Goal: Check status: Check status

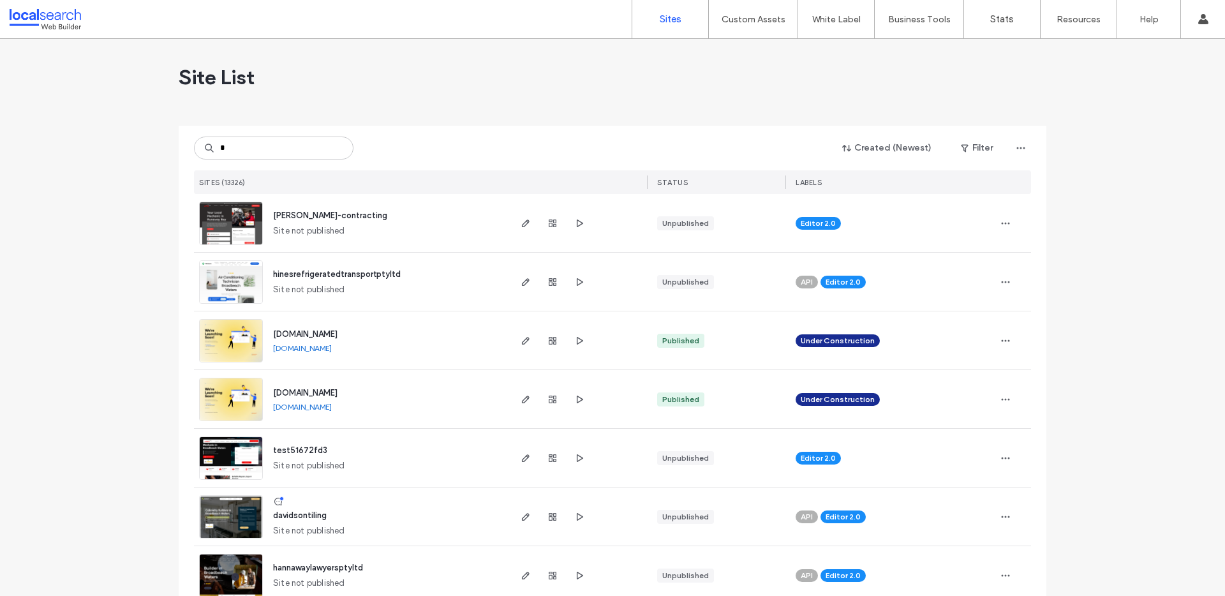
type input "**"
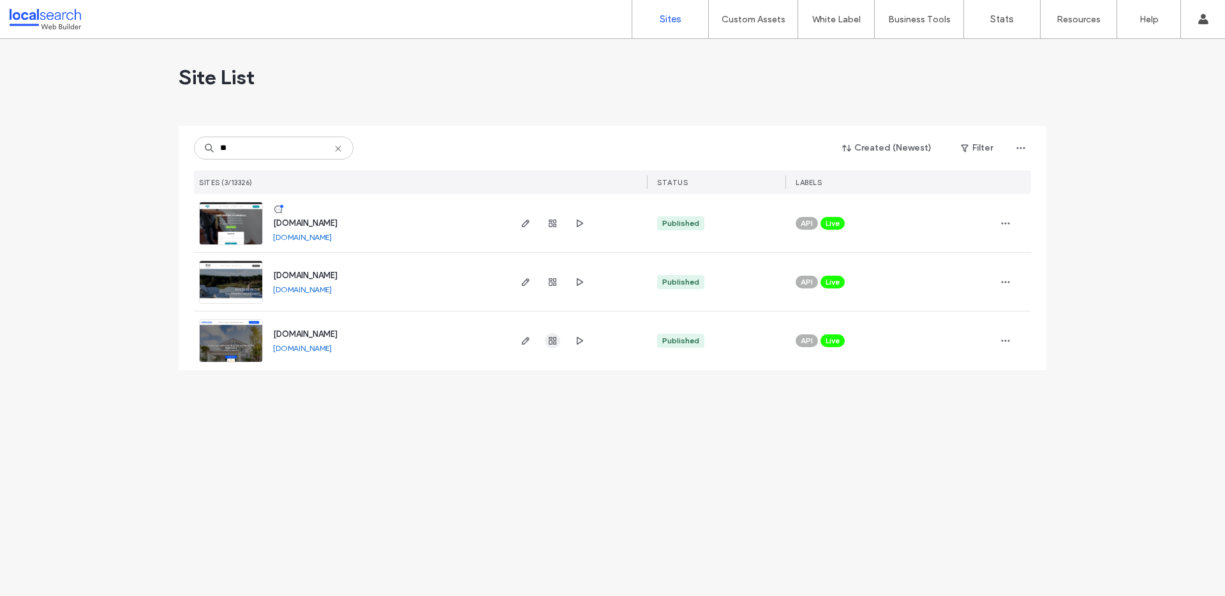
click at [555, 339] on use "button" at bounding box center [553, 341] width 8 height 8
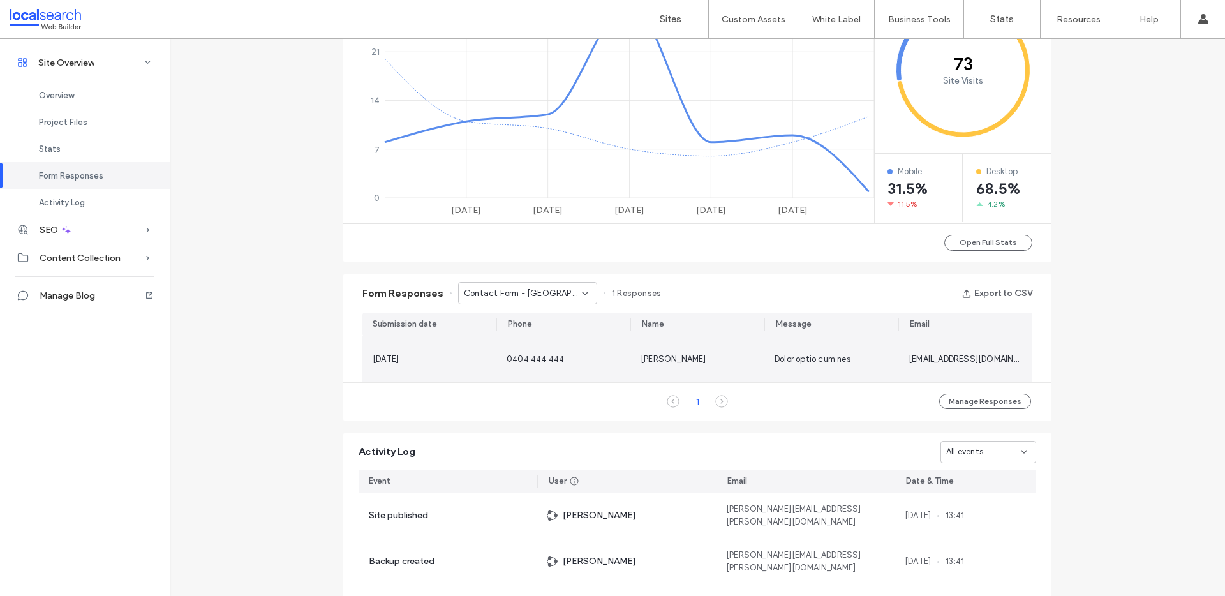
scroll to position [604, 0]
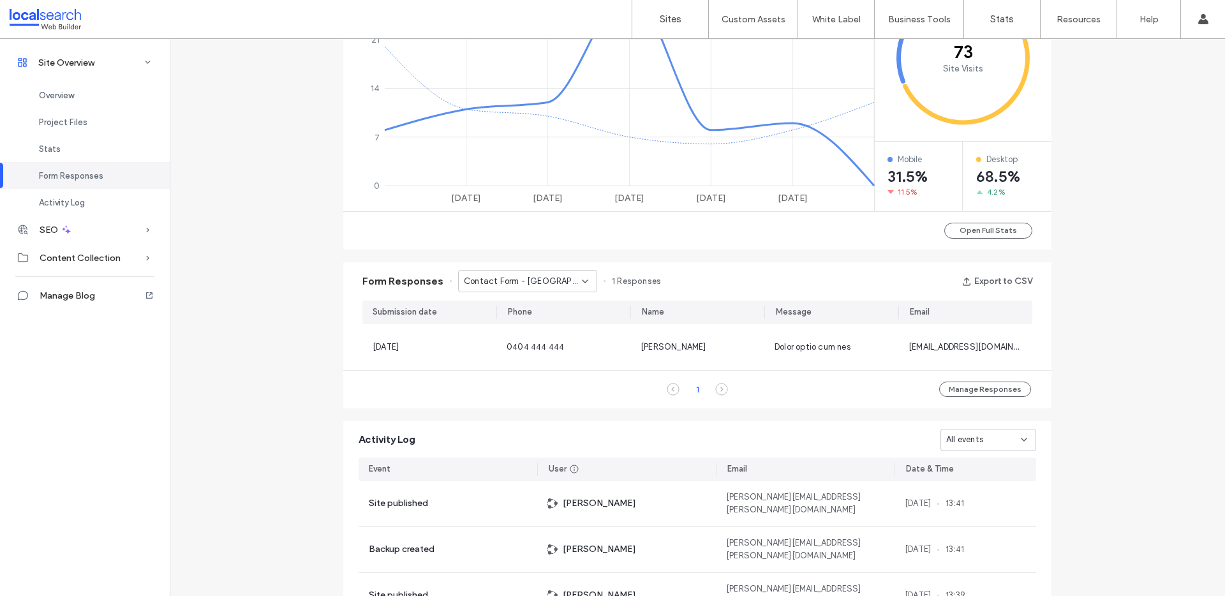
click at [503, 284] on span "Contact Form - [GEOGRAPHIC_DATA] page" at bounding box center [523, 281] width 118 height 13
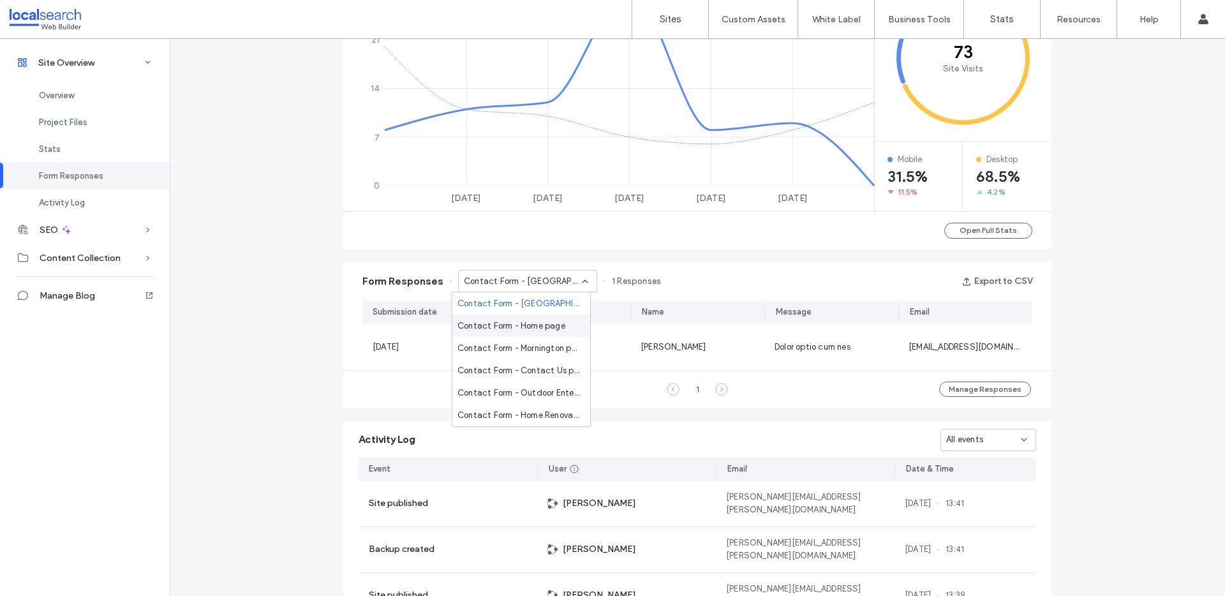
click at [498, 326] on span "Contact Form - Home page" at bounding box center [511, 326] width 108 height 13
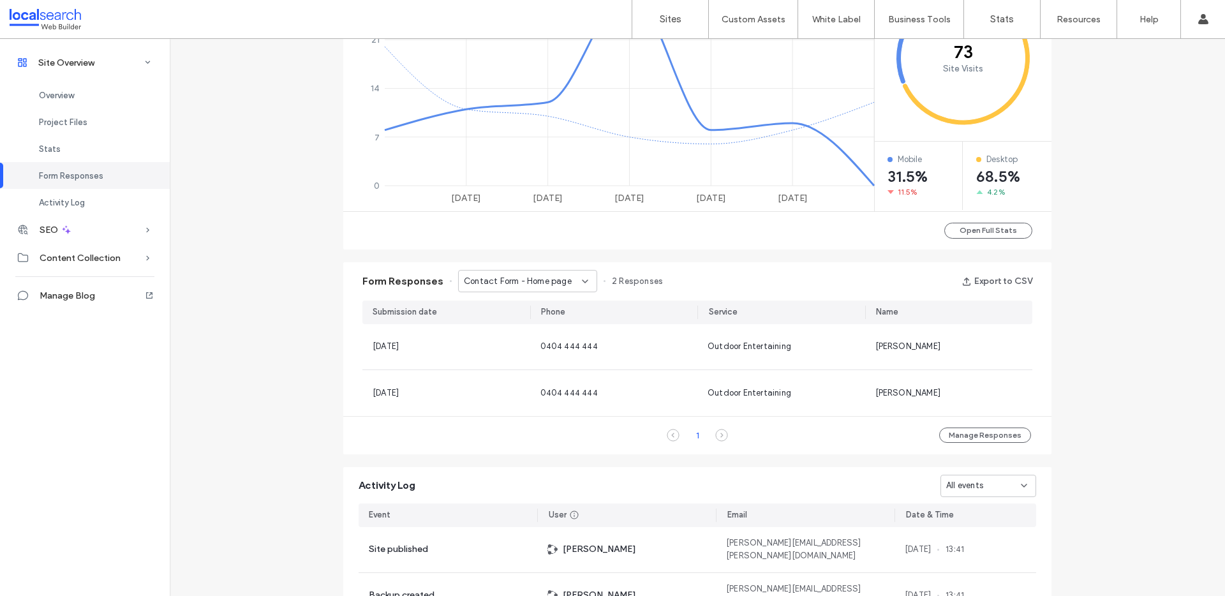
click at [505, 281] on span "Contact Form - Home page" at bounding box center [518, 281] width 108 height 13
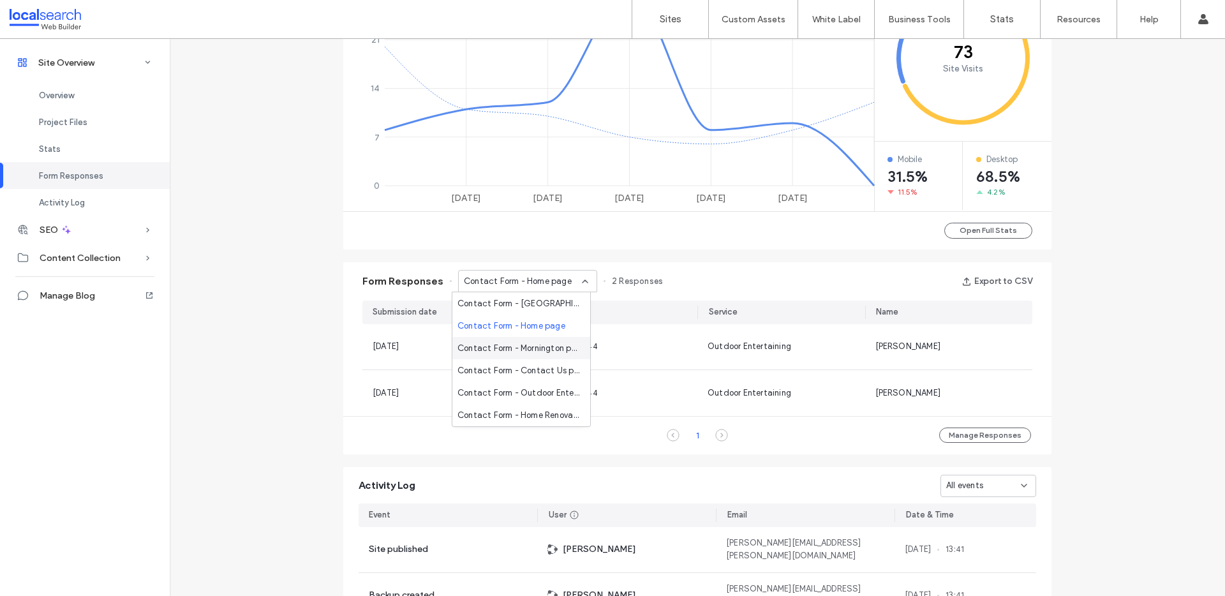
click at [506, 340] on div "Contact Form - Mornington page" at bounding box center [521, 348] width 138 height 22
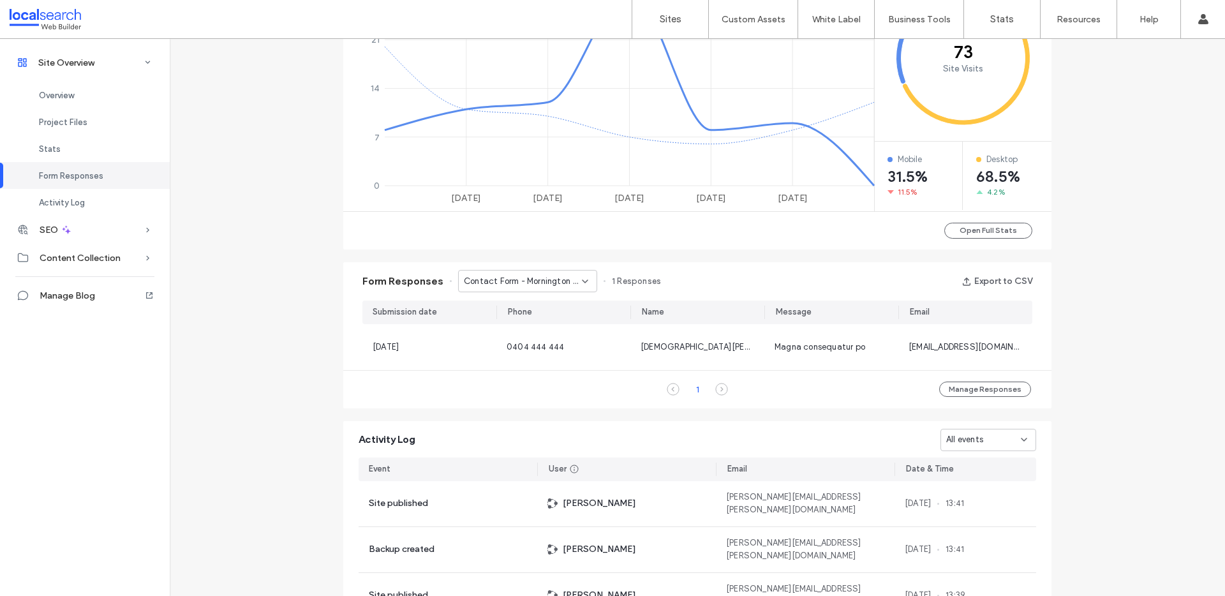
click at [498, 281] on span "Contact Form - Mornington page" at bounding box center [523, 281] width 118 height 13
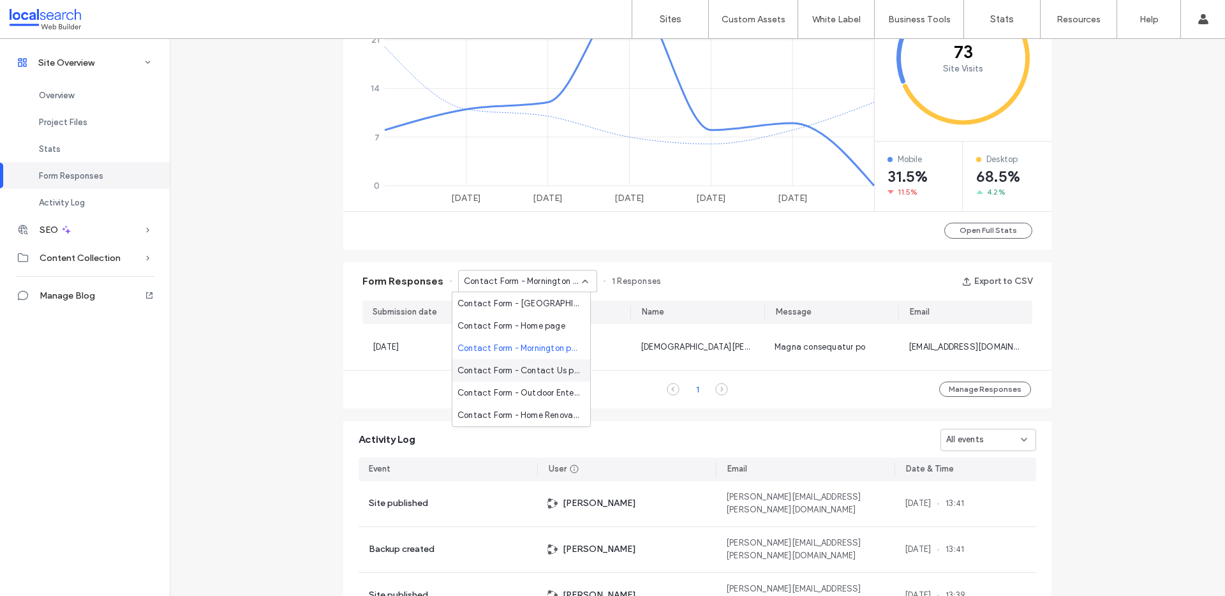
click at [503, 364] on span "Contact Form - Contact Us page" at bounding box center [518, 370] width 123 height 13
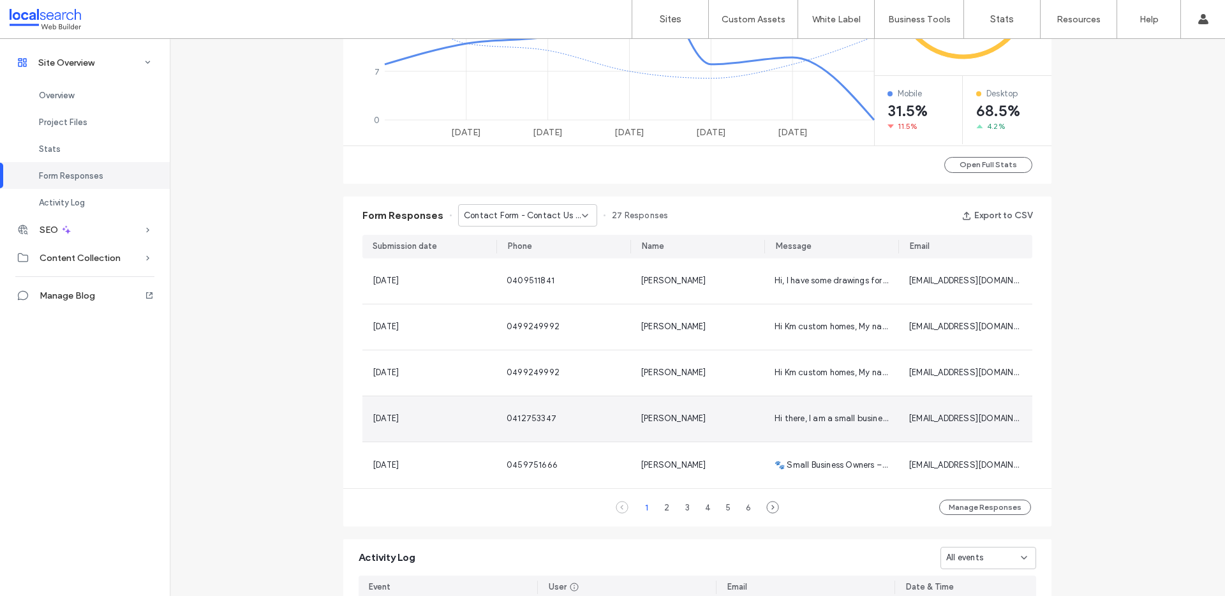
scroll to position [677, 0]
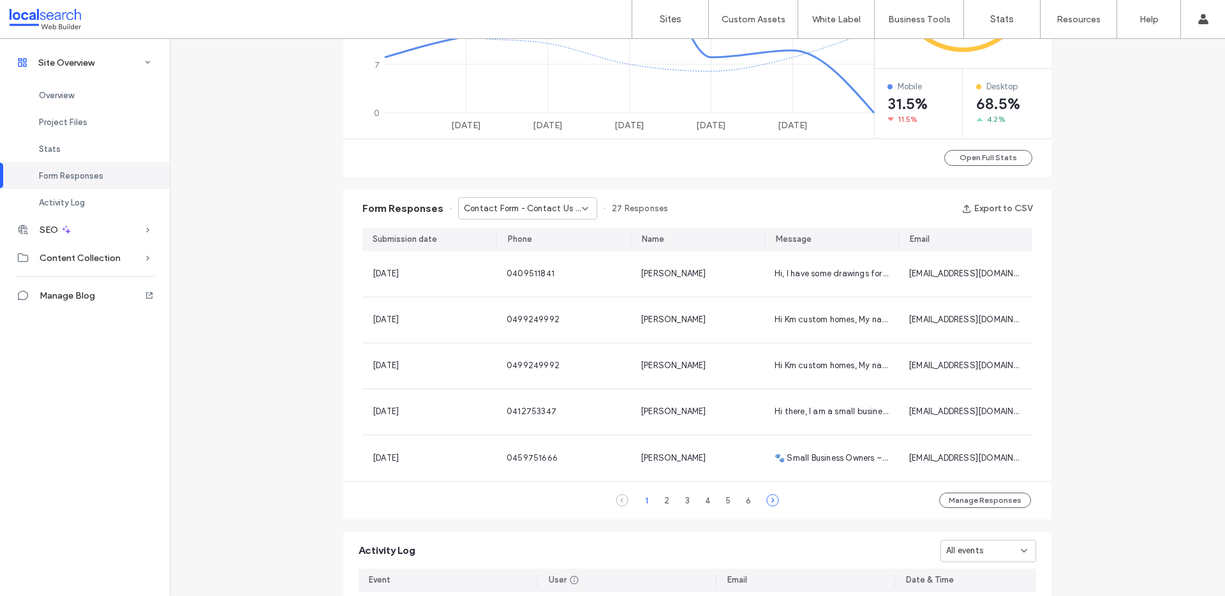
click at [771, 496] on icon at bounding box center [772, 500] width 13 height 13
click at [617, 501] on icon at bounding box center [622, 500] width 13 height 13
click at [512, 206] on span "Contact Form - Contact Us page" at bounding box center [523, 208] width 118 height 13
click at [526, 314] on span "Contact Form - Outdoor Entertaining page" at bounding box center [518, 320] width 123 height 13
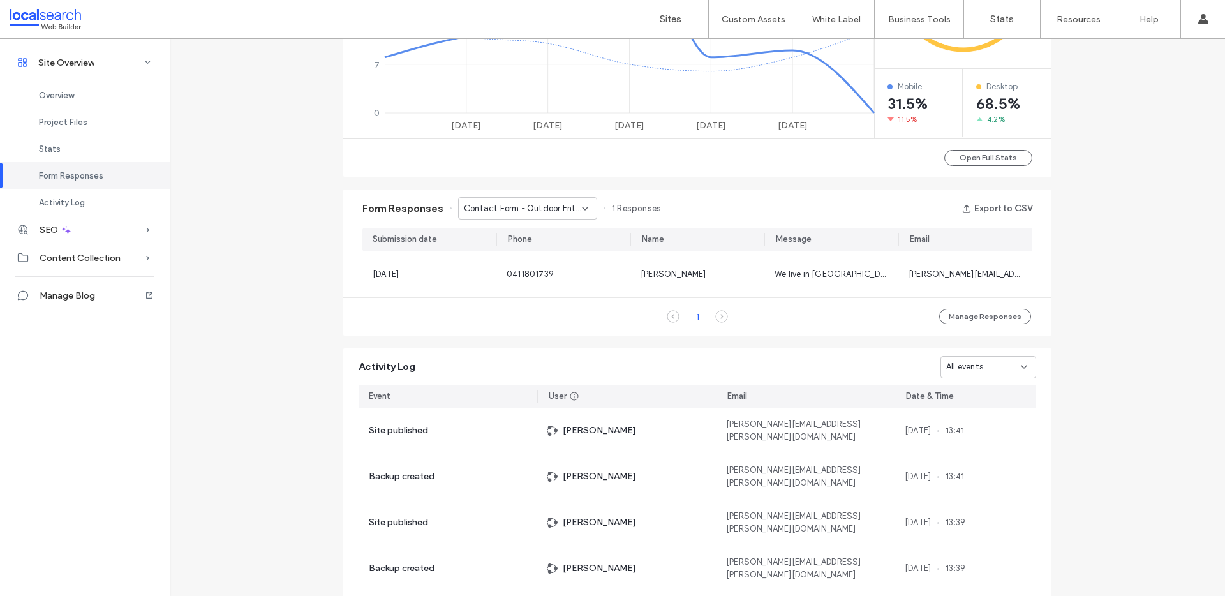
click at [533, 210] on span "Contact Form - Outdoor Entertaining page" at bounding box center [523, 208] width 118 height 13
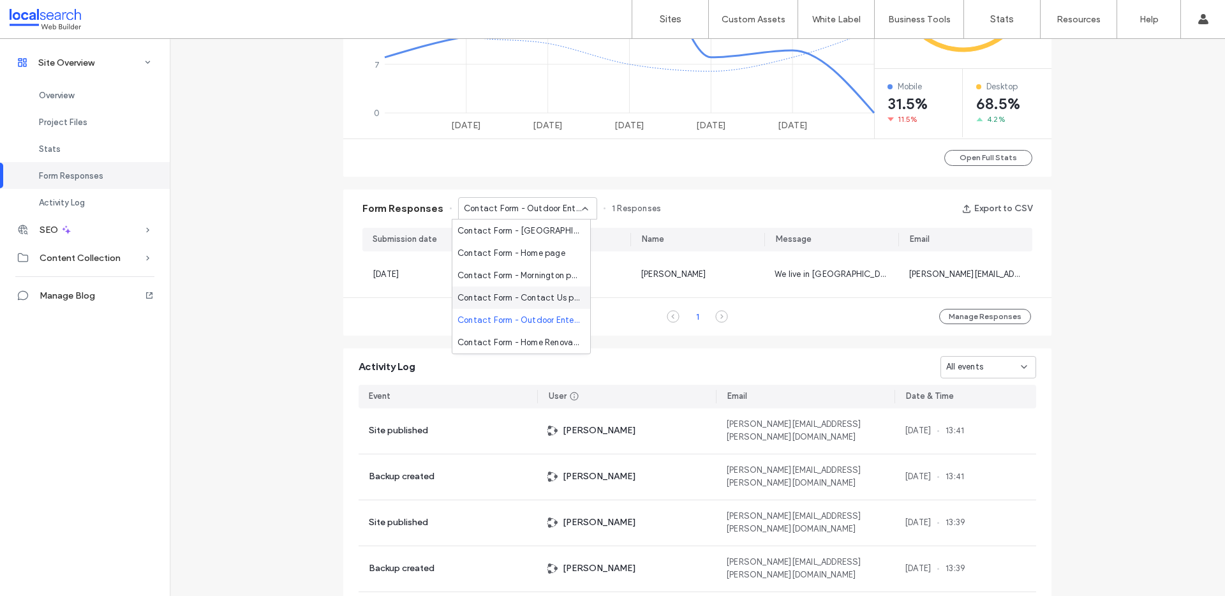
click at [510, 301] on span "Contact Form - Contact Us page" at bounding box center [518, 298] width 123 height 13
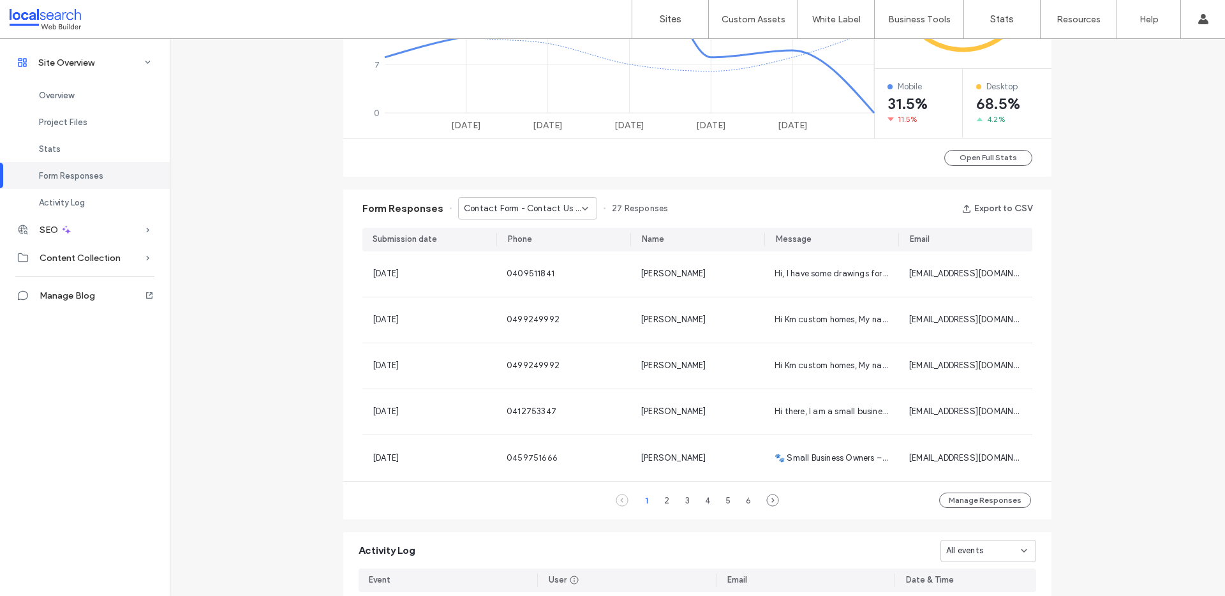
click at [551, 205] on span "Contact Form - Contact Us page" at bounding box center [523, 208] width 118 height 13
click at [531, 320] on span "Contact Form - Outdoor Entertaining page" at bounding box center [518, 320] width 123 height 13
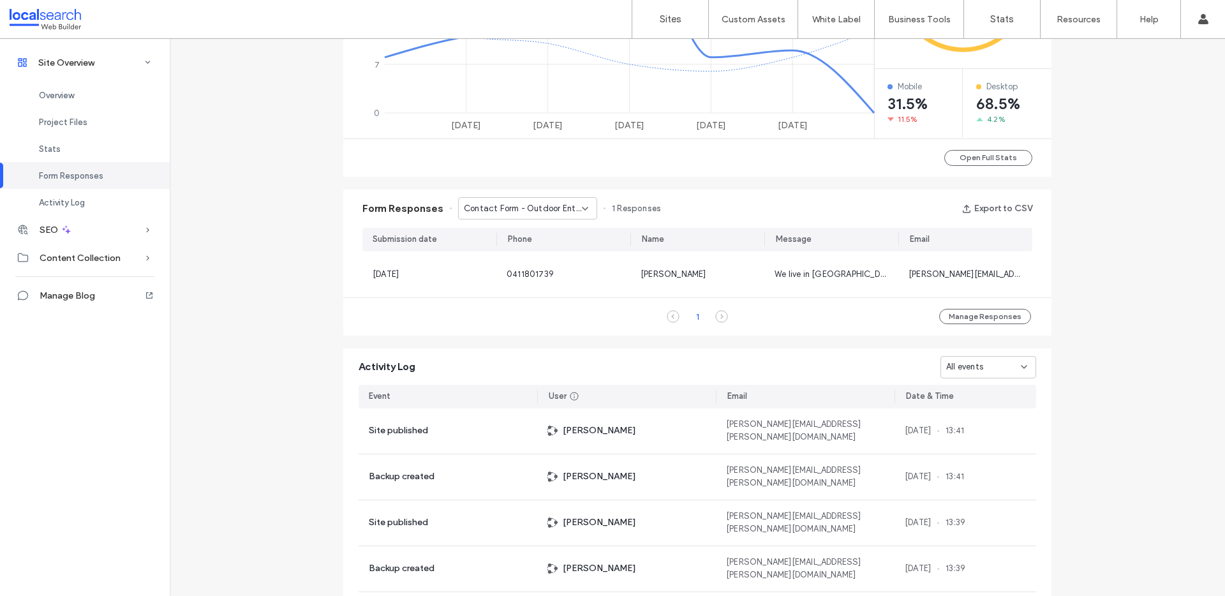
click at [580, 207] on icon at bounding box center [585, 209] width 10 height 10
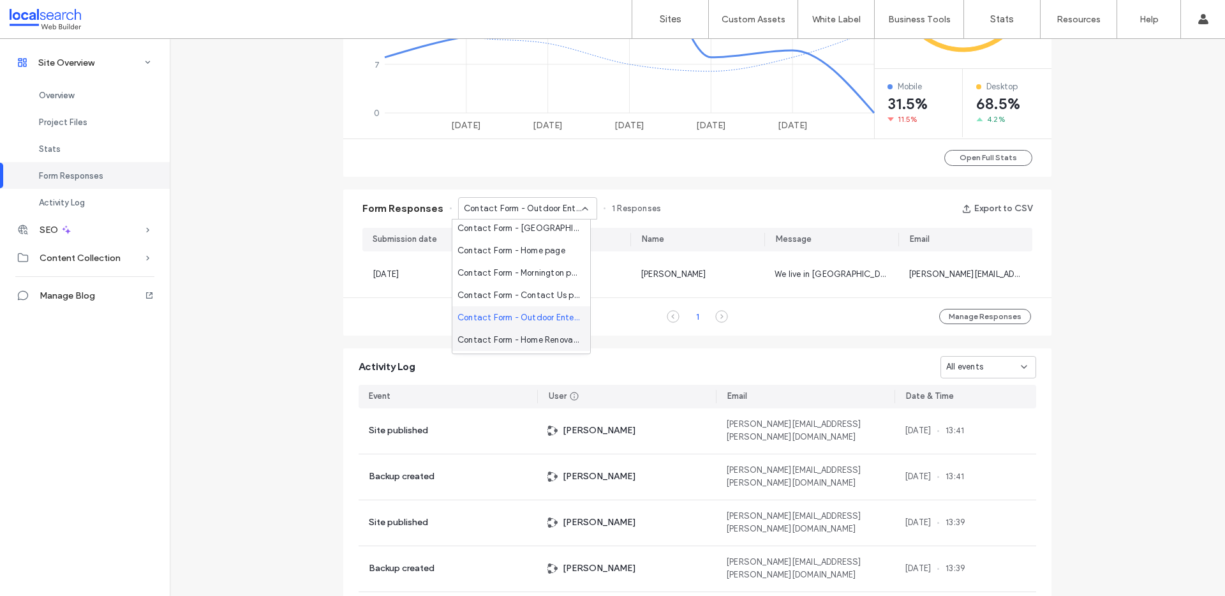
scroll to position [5, 0]
click at [535, 335] on span "Contact Form - Home Renovations page" at bounding box center [518, 337] width 123 height 13
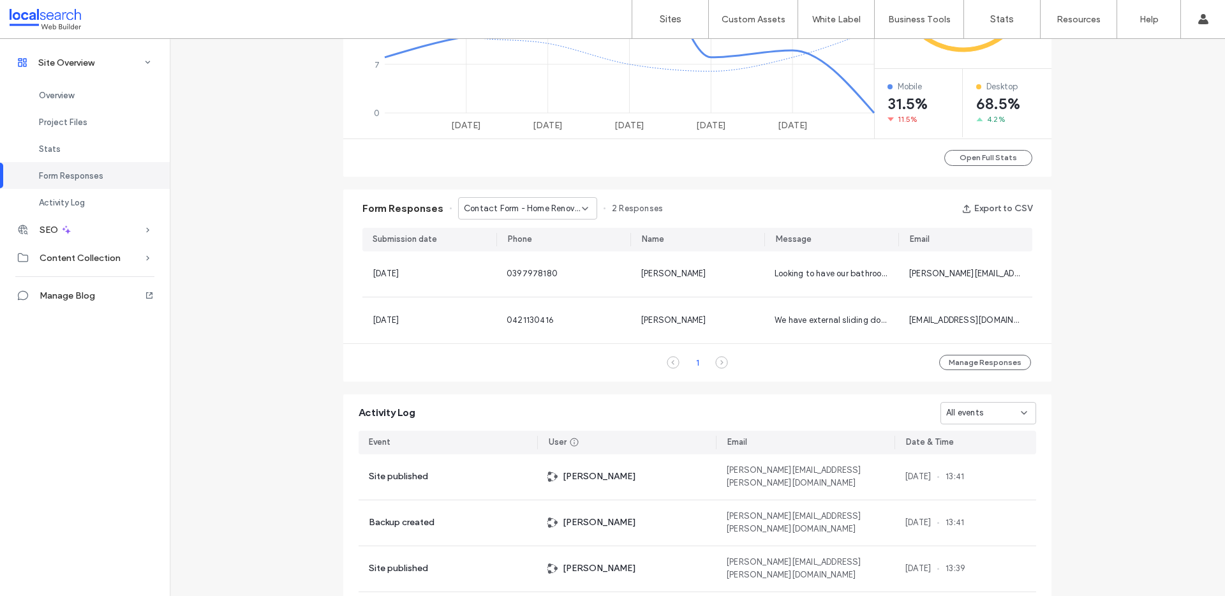
click at [533, 207] on span "Contact Form - Home Renovations page" at bounding box center [523, 208] width 118 height 13
click at [515, 258] on span "Contact Form - Home page" at bounding box center [511, 257] width 108 height 13
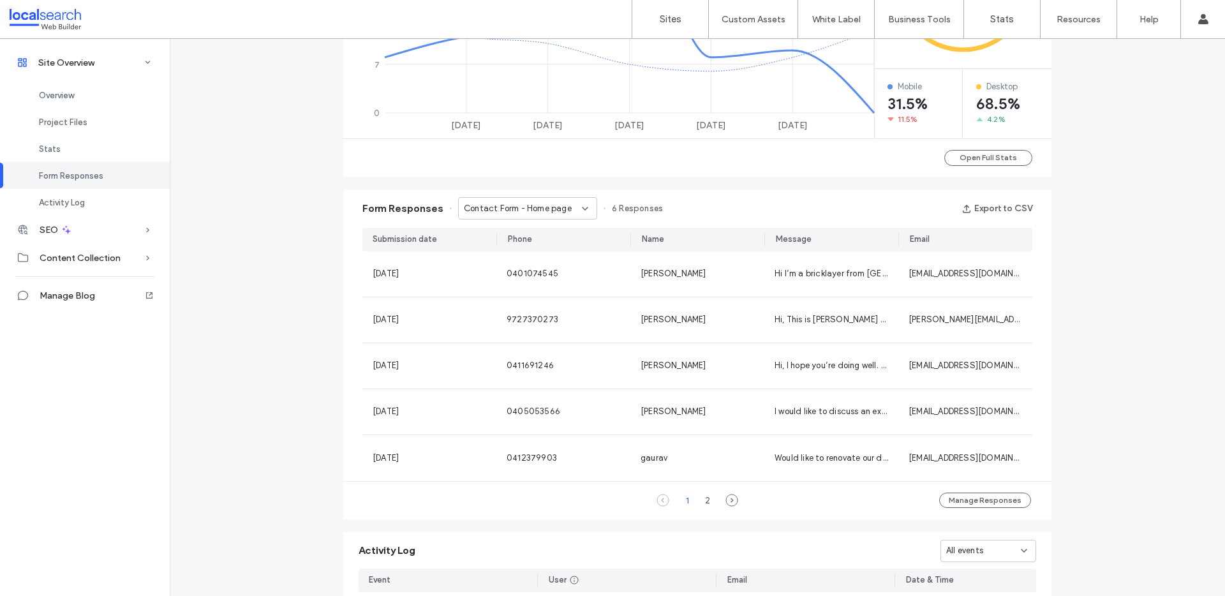
click at [533, 199] on div "Contact Form - Home page" at bounding box center [527, 208] width 139 height 22
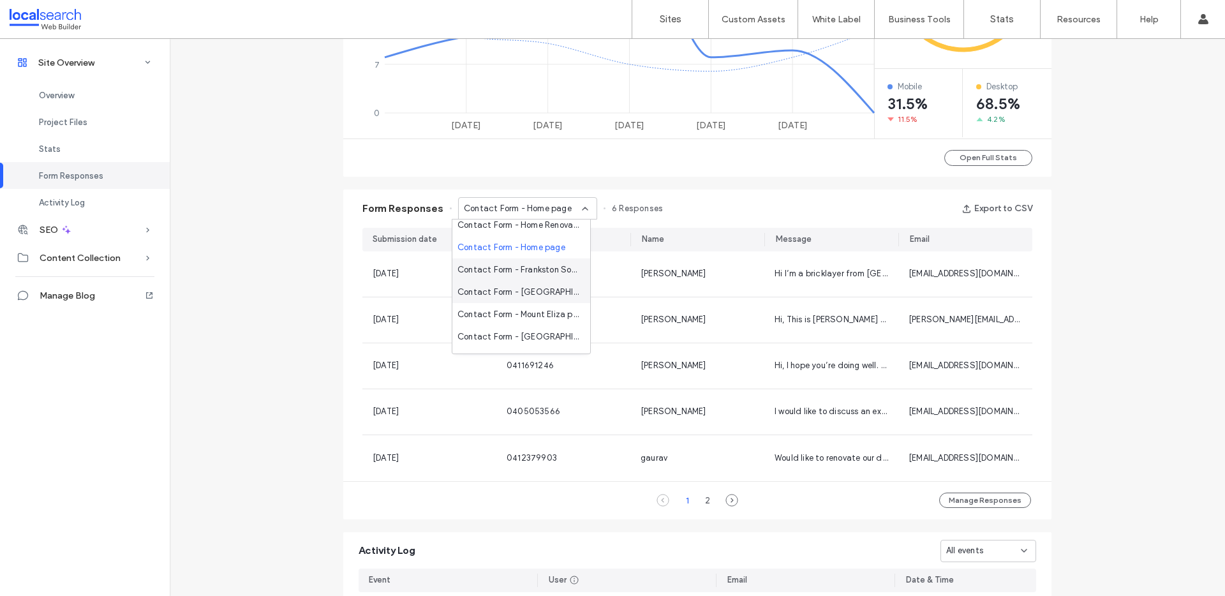
click at [520, 265] on span "Contact Form - Frankston South page" at bounding box center [518, 270] width 123 height 13
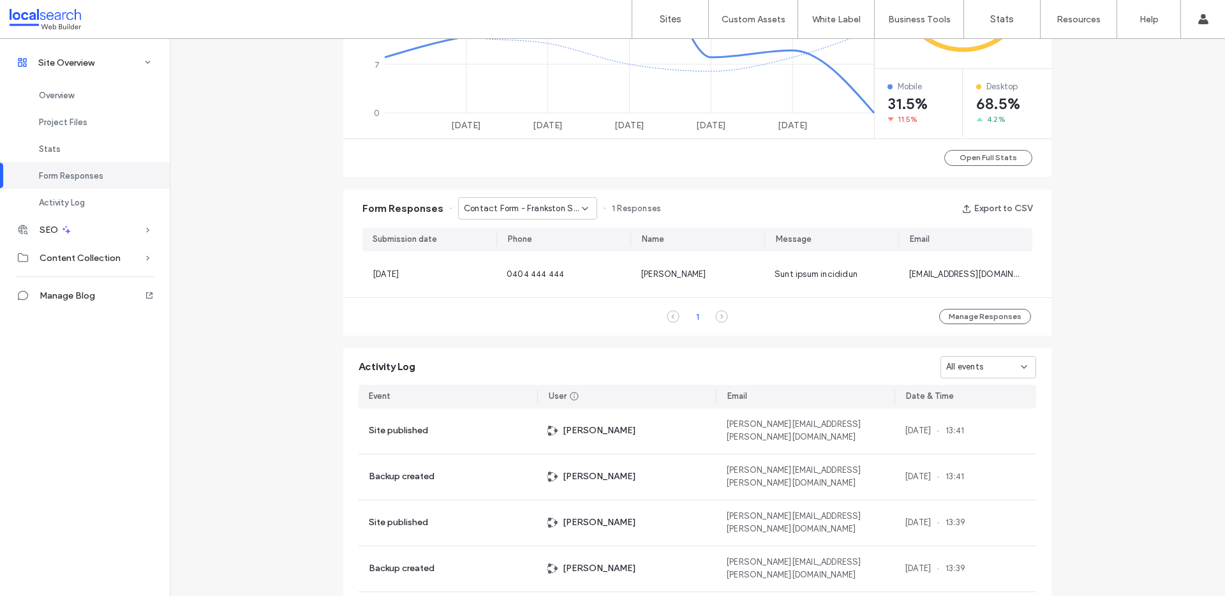
click at [470, 201] on div "Contact Form - Frankston South page" at bounding box center [527, 208] width 139 height 22
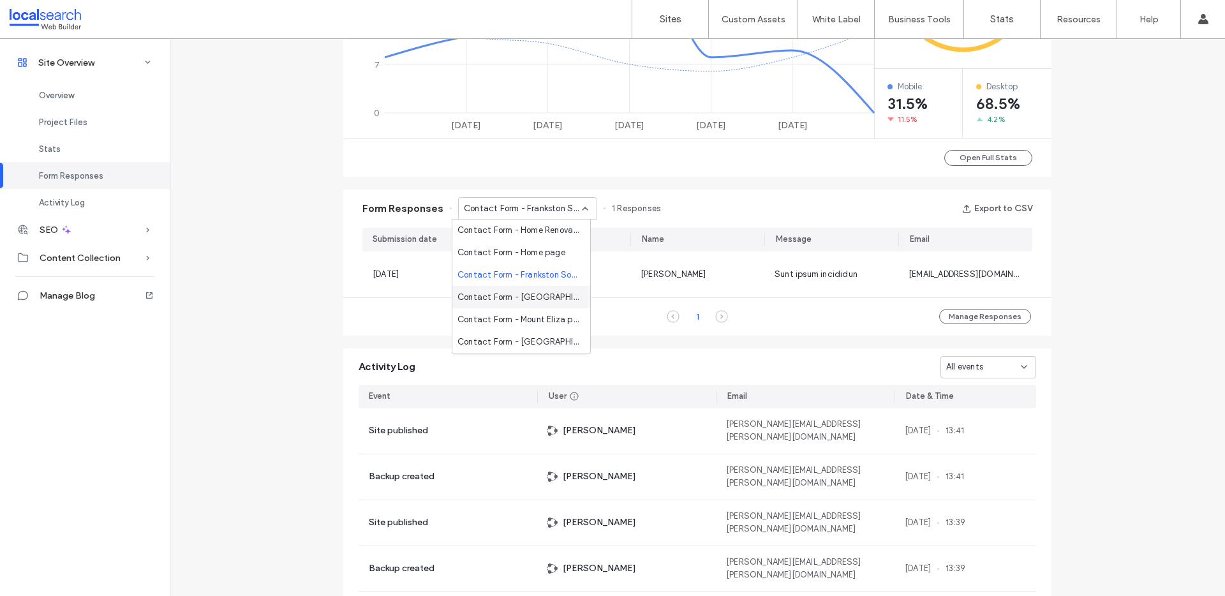
click at [522, 294] on span "Contact Form - [GEOGRAPHIC_DATA] page" at bounding box center [518, 297] width 123 height 13
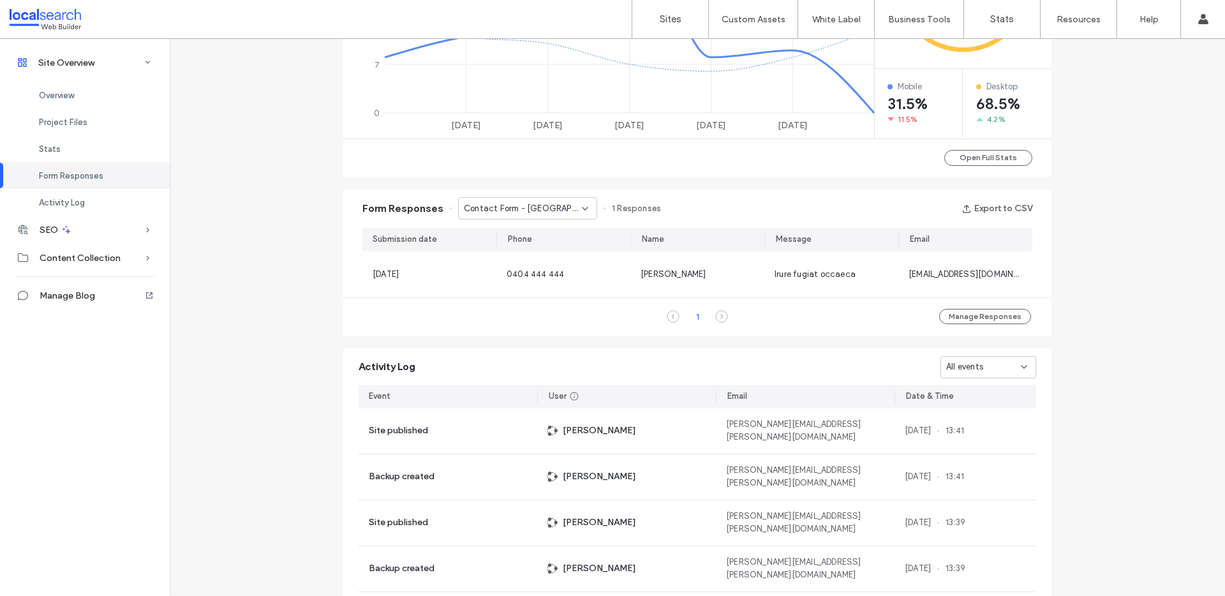
click at [519, 209] on span "Contact Form - [GEOGRAPHIC_DATA] page" at bounding box center [523, 208] width 118 height 13
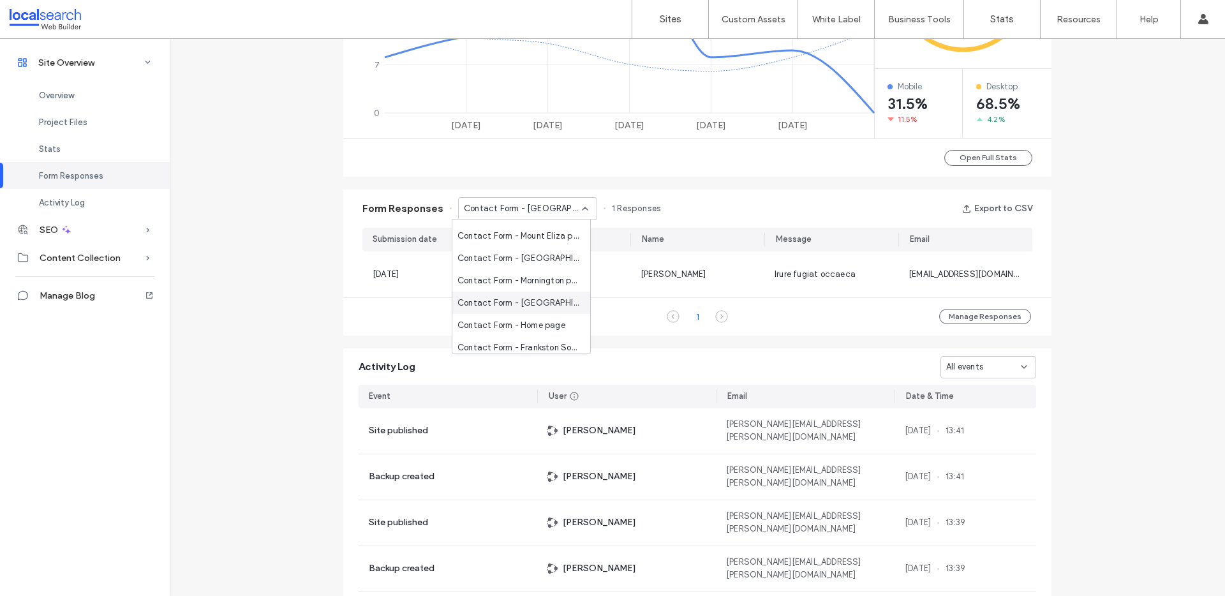
scroll to position [181, 0]
click at [519, 251] on span "Contact Form - Mount Eliza page" at bounding box center [518, 251] width 123 height 13
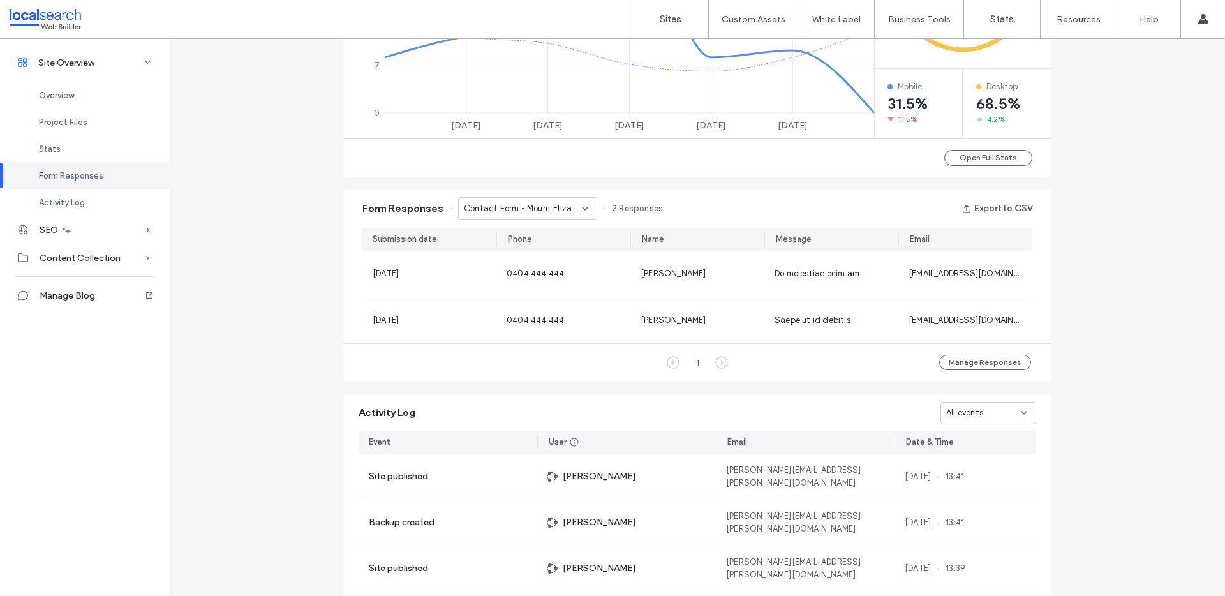
click at [513, 207] on span "Contact Form - Mount Eliza page" at bounding box center [523, 208] width 118 height 13
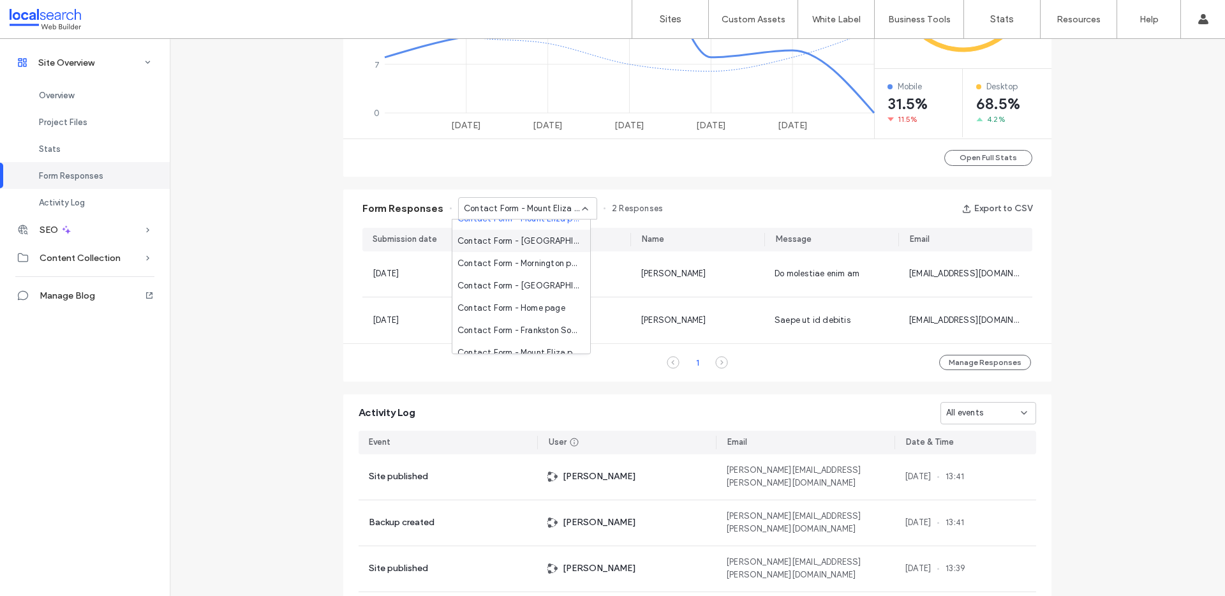
click at [513, 233] on div "Contact Form - [GEOGRAPHIC_DATA][PERSON_NAME] page" at bounding box center [521, 241] width 138 height 22
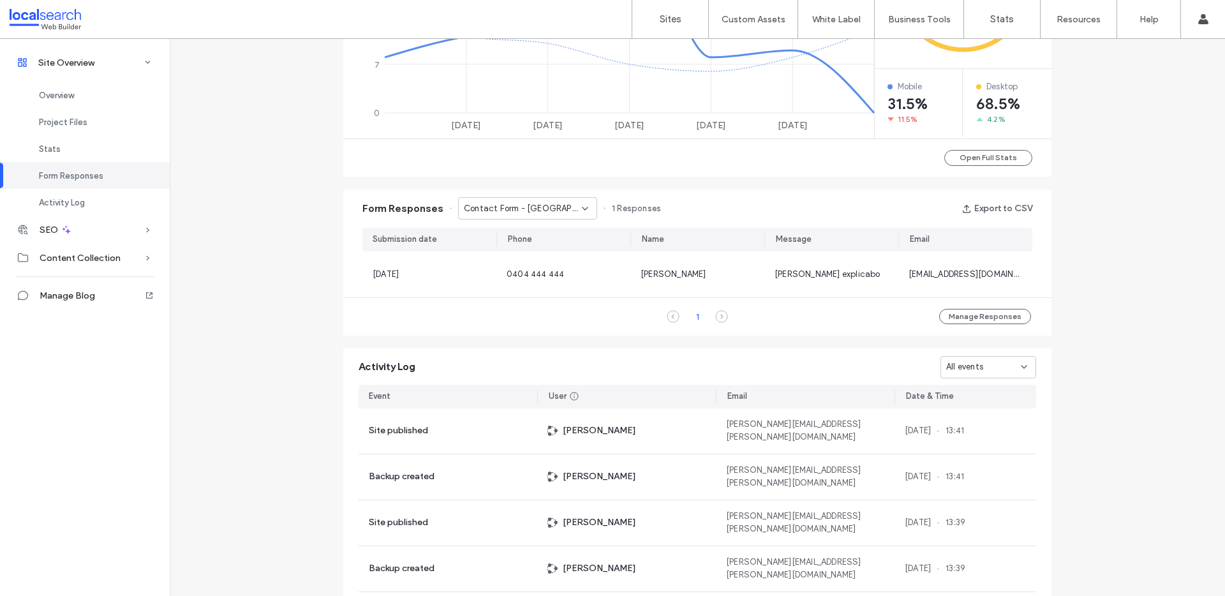
click at [470, 208] on span "Contact Form - [GEOGRAPHIC_DATA][PERSON_NAME] page" at bounding box center [523, 208] width 118 height 13
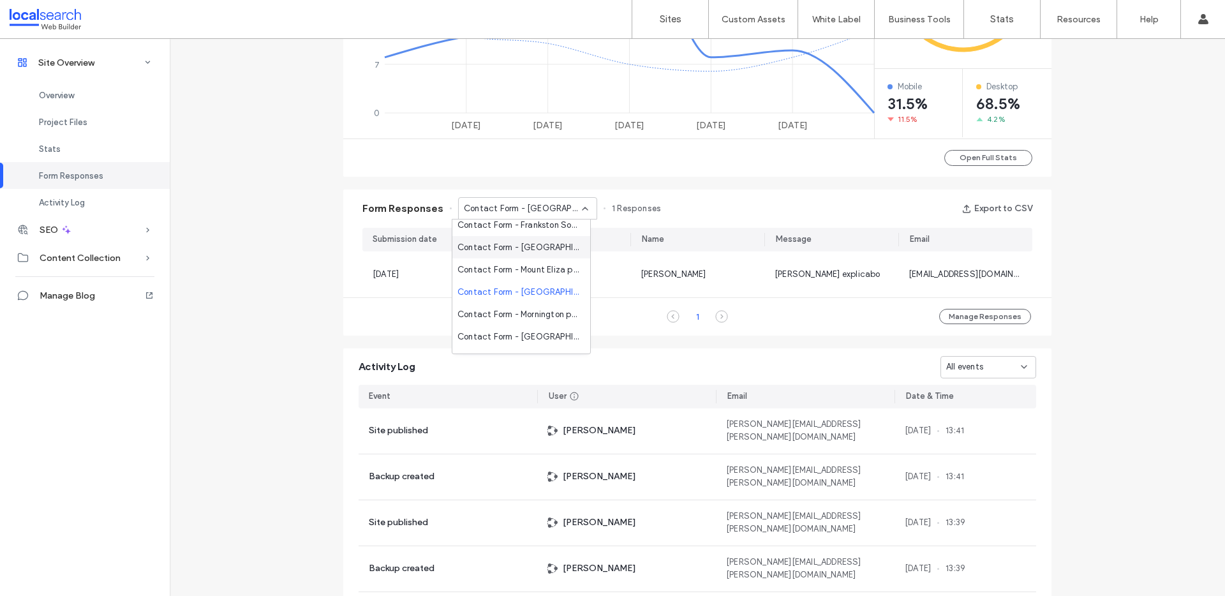
scroll to position [175, 0]
click at [533, 300] on span "Contact Form - Mornington page" at bounding box center [518, 301] width 123 height 13
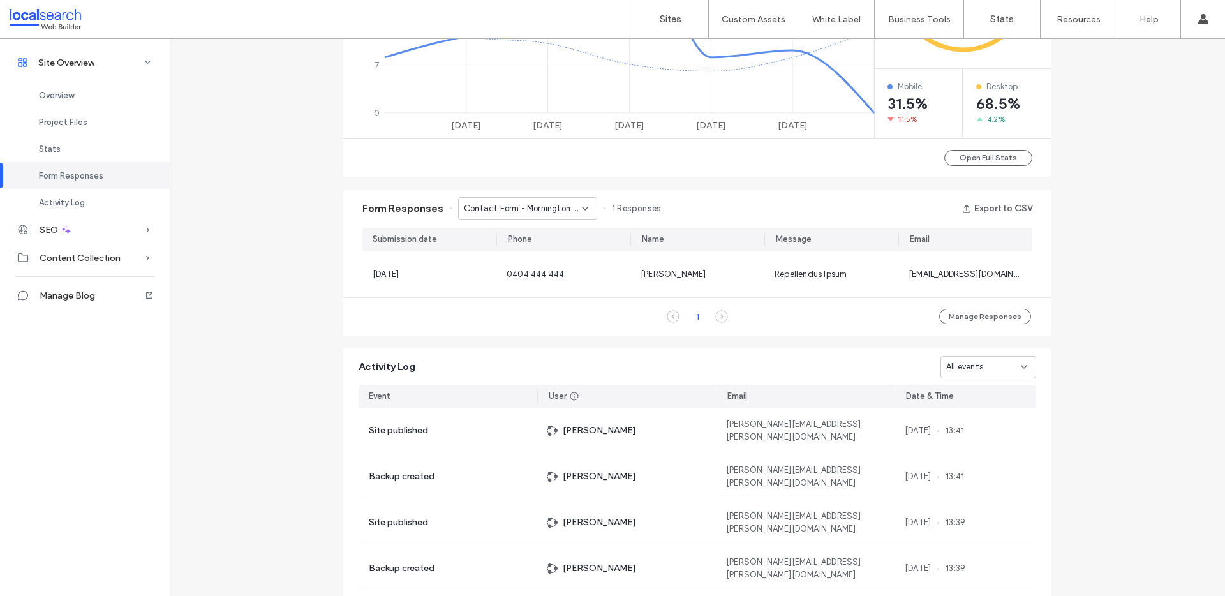
click at [521, 205] on span "Contact Form - Mornington page" at bounding box center [523, 208] width 118 height 13
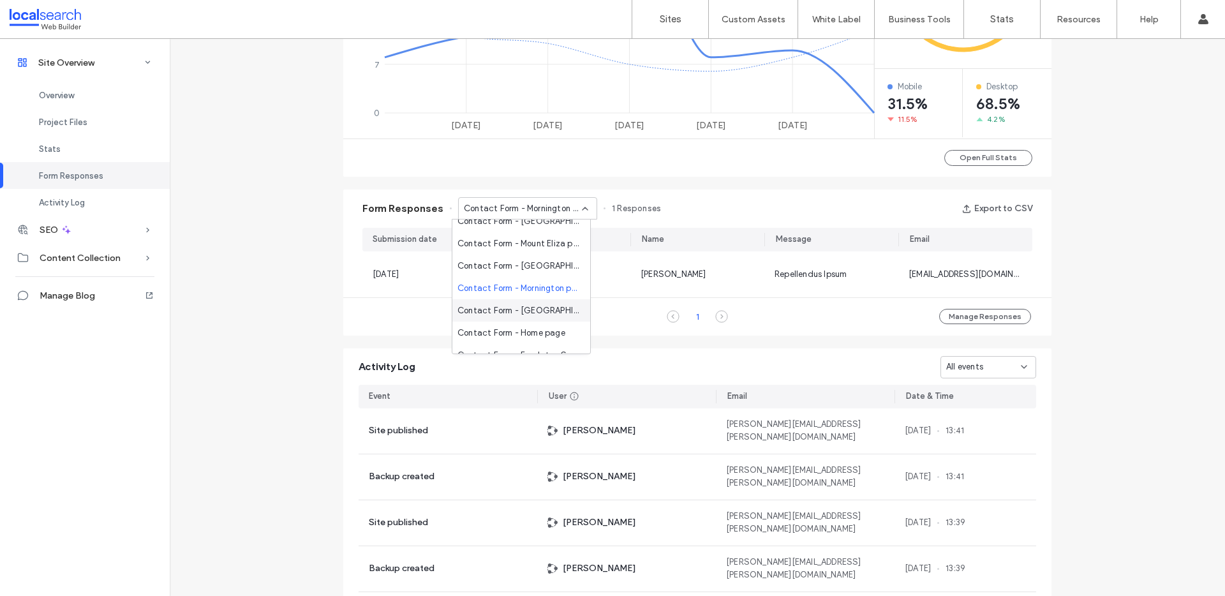
scroll to position [191, 0]
click at [531, 304] on span "Contact Form - [GEOGRAPHIC_DATA] page" at bounding box center [518, 308] width 123 height 13
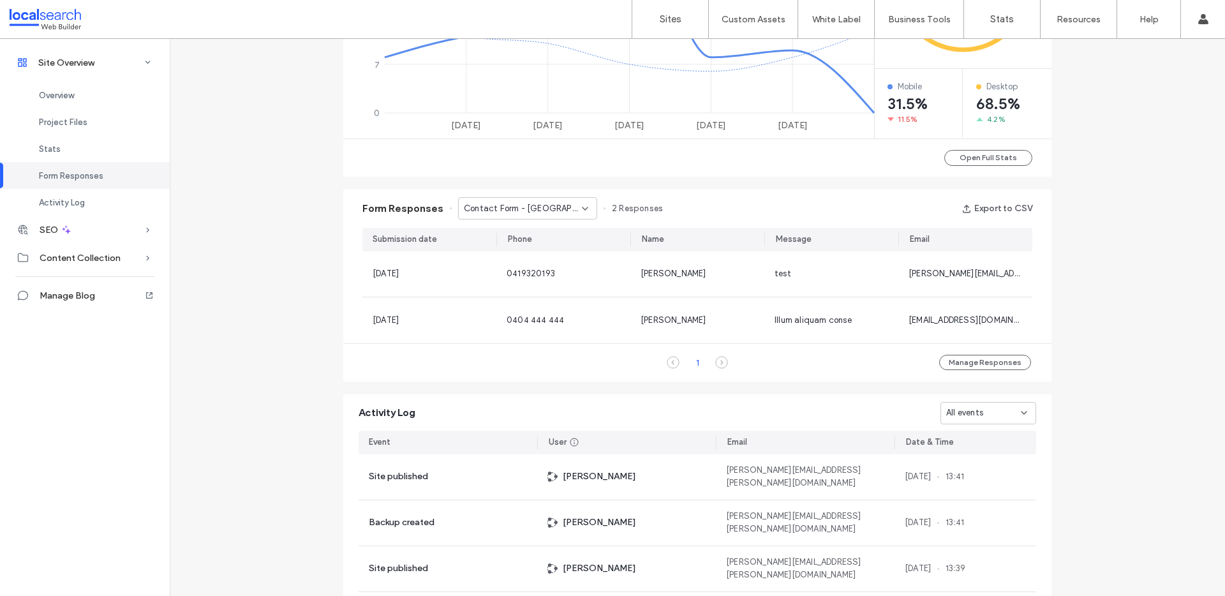
click at [531, 204] on span "Contact Form - [GEOGRAPHIC_DATA] page" at bounding box center [523, 208] width 118 height 13
click at [523, 311] on span "Contact Form - Home page" at bounding box center [511, 317] width 108 height 13
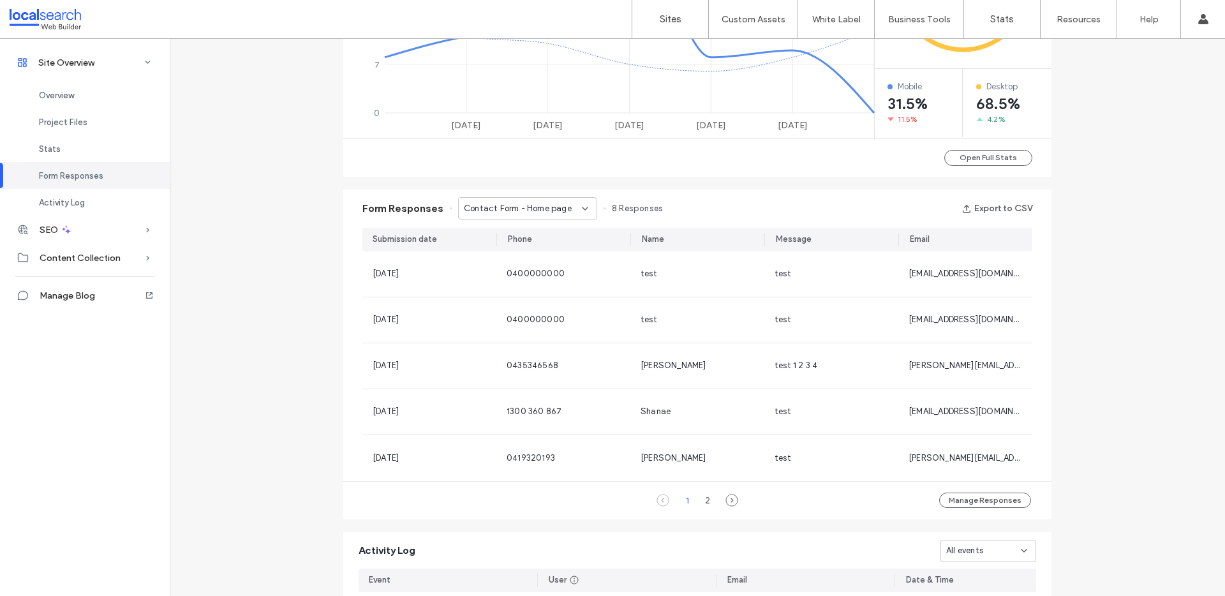
click at [513, 204] on span "Contact Form - Home page" at bounding box center [518, 208] width 108 height 13
click at [546, 302] on span "Contact Form - Frankston South page" at bounding box center [518, 304] width 123 height 13
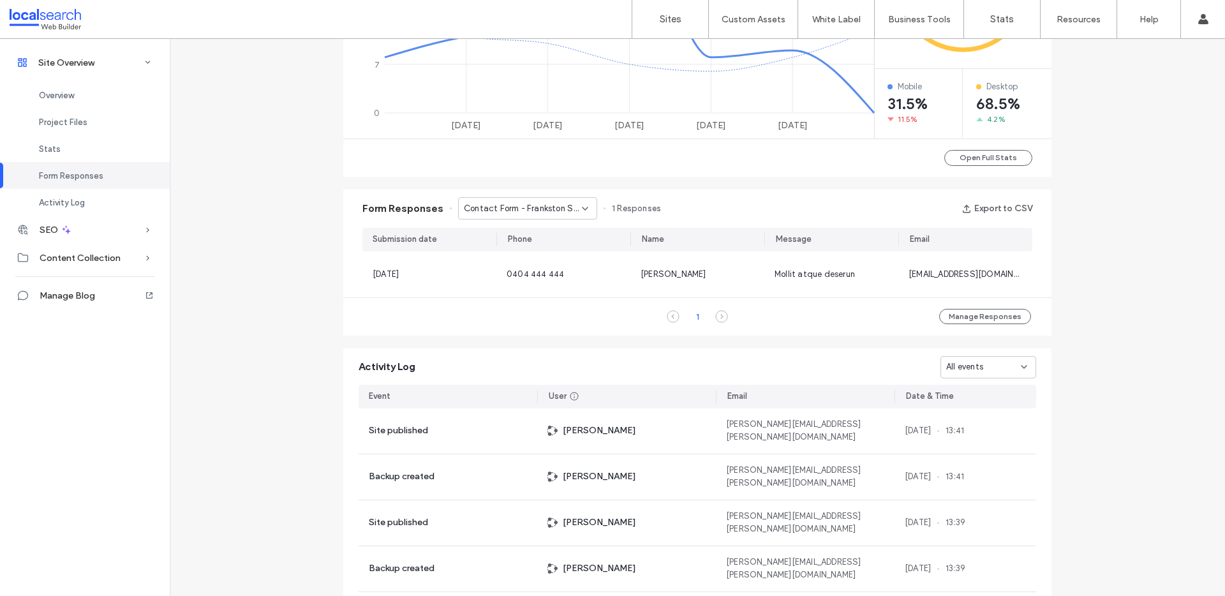
click at [521, 207] on span "Contact Form - Frankston South page" at bounding box center [523, 208] width 118 height 13
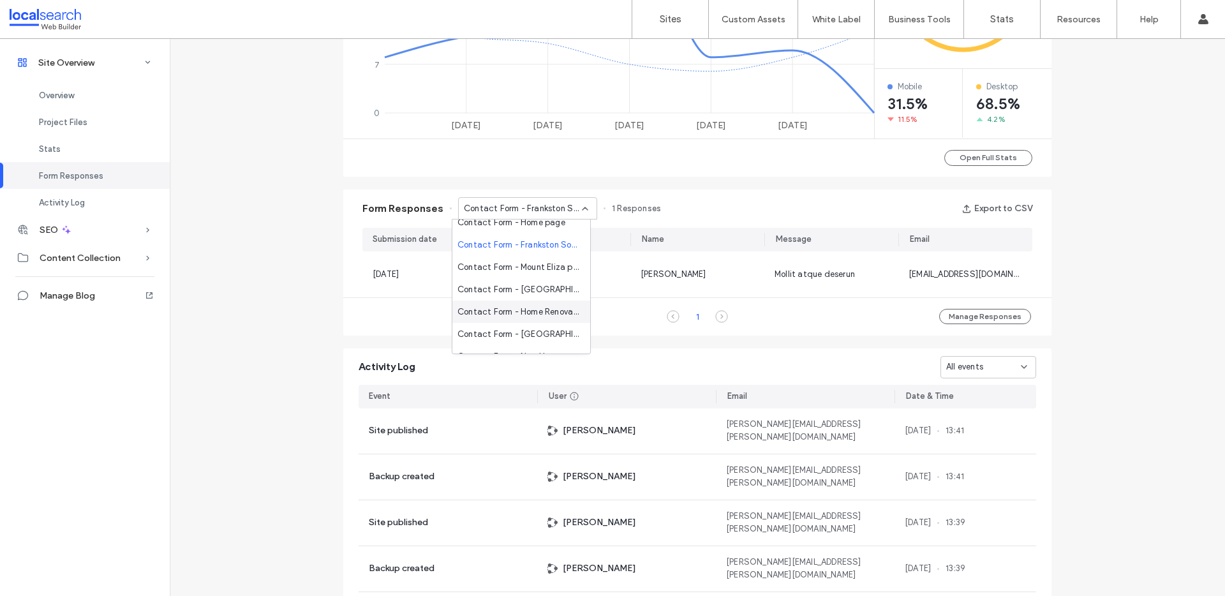
scroll to position [313, 0]
click at [507, 253] on span "Contact Form - Mount Eliza page" at bounding box center [518, 253] width 123 height 13
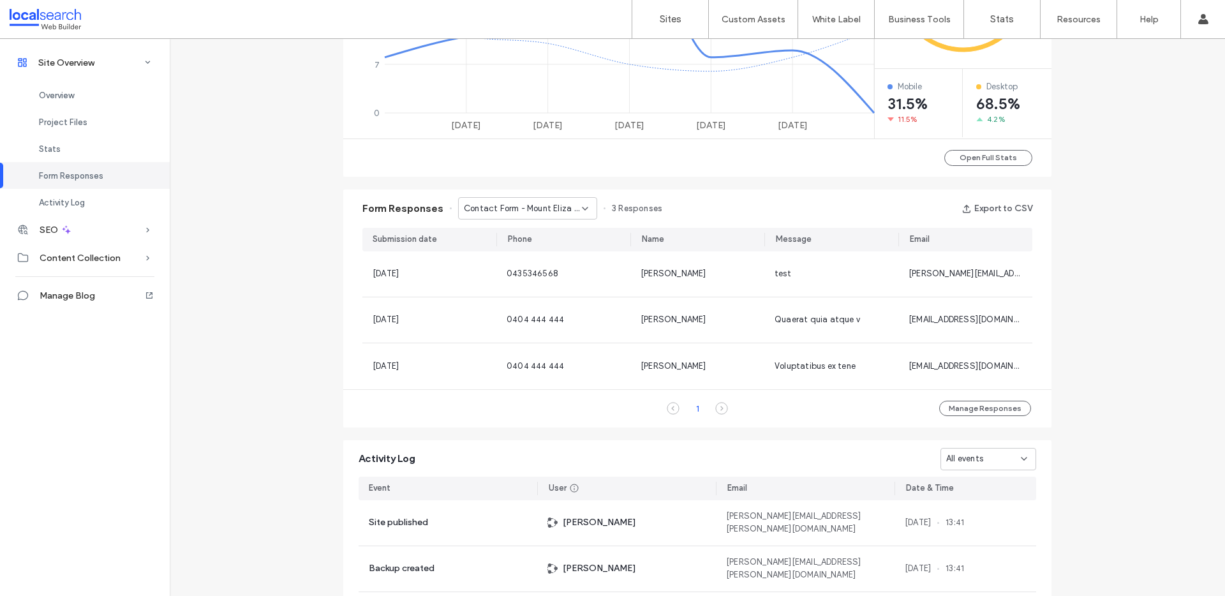
click at [507, 209] on span "Contact Form - Mount Eliza page" at bounding box center [523, 208] width 118 height 13
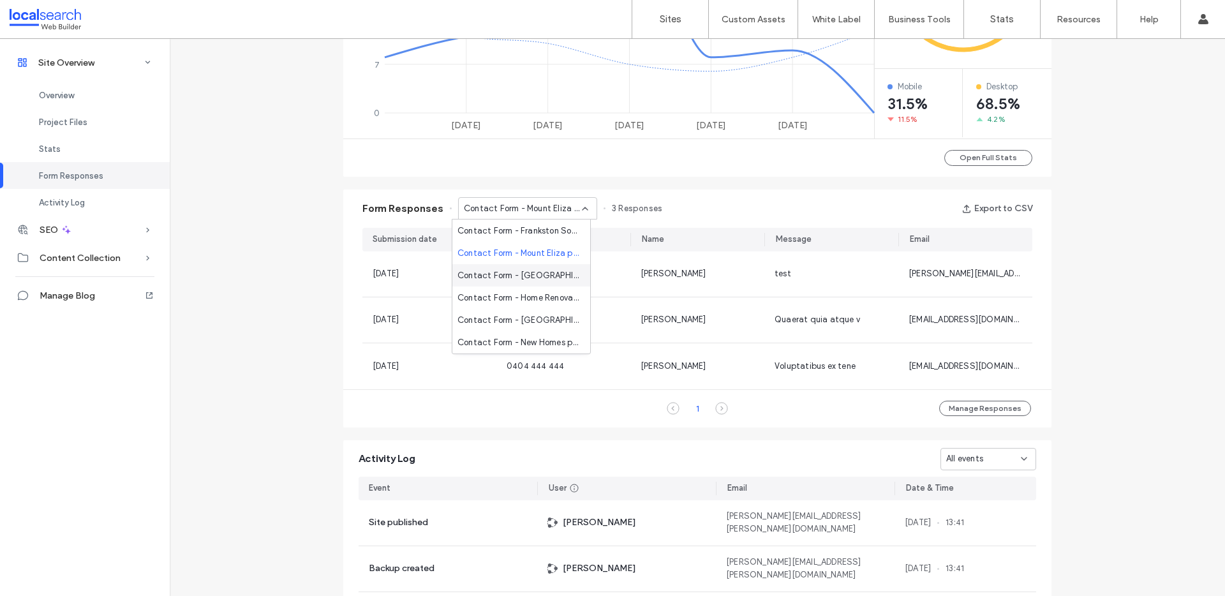
click at [523, 279] on span "Contact Form - [GEOGRAPHIC_DATA][PERSON_NAME] page" at bounding box center [518, 275] width 123 height 13
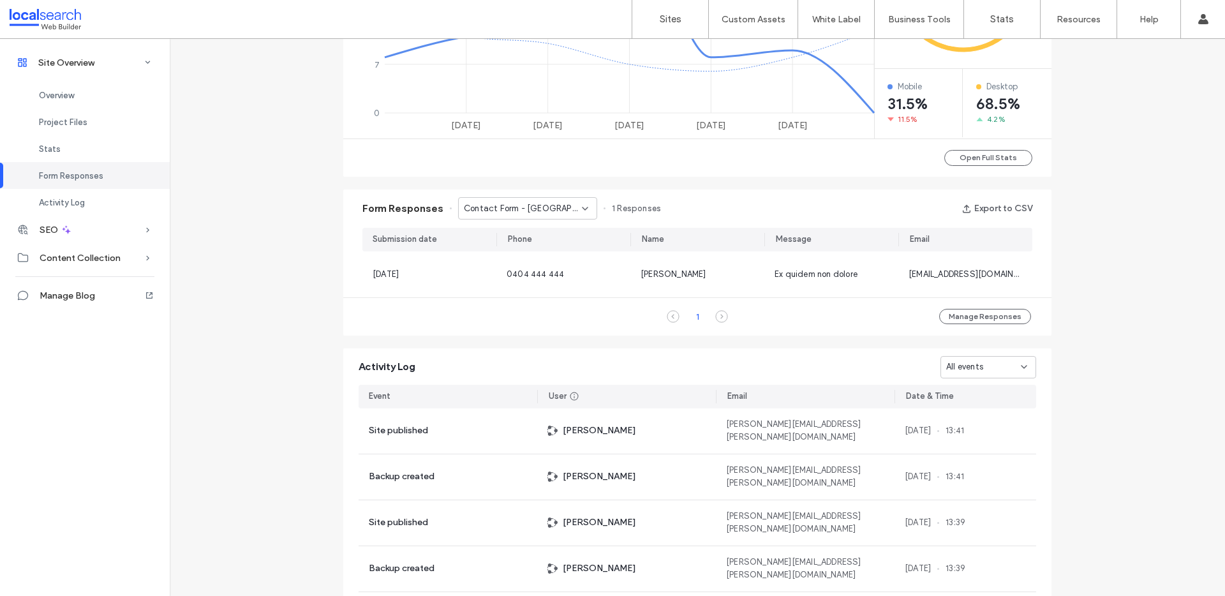
click at [516, 205] on span "Contact Form - [GEOGRAPHIC_DATA][PERSON_NAME] page" at bounding box center [523, 208] width 118 height 13
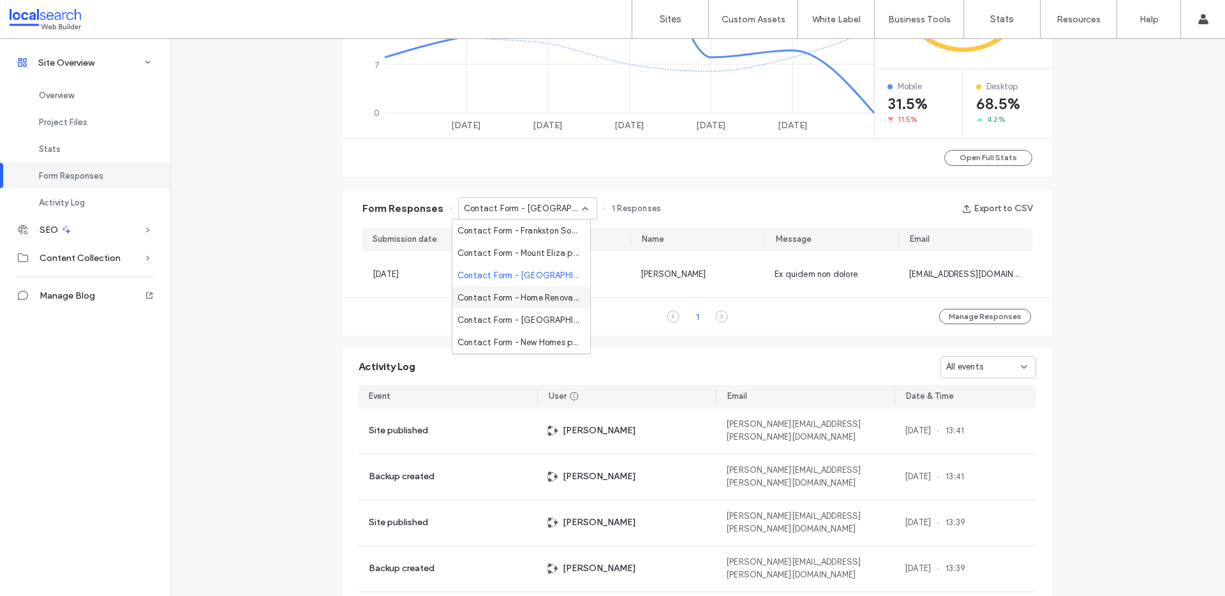
click at [506, 294] on span "Contact Form - Home Renovations page" at bounding box center [518, 298] width 123 height 13
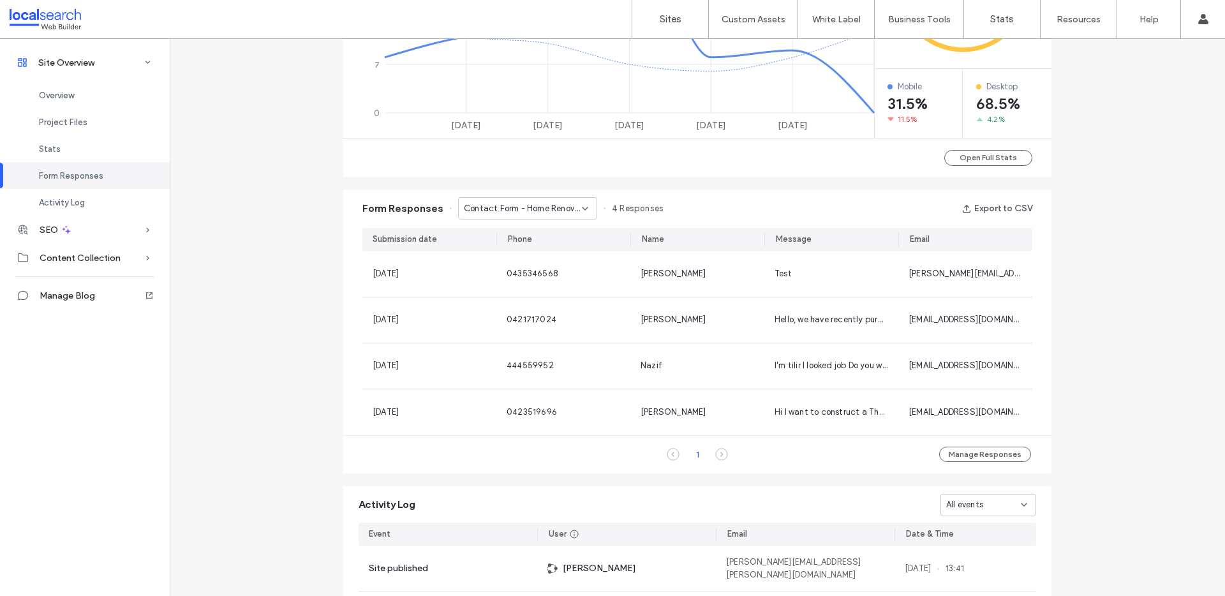
click at [528, 200] on div "Contact Form - Home Renovations page" at bounding box center [527, 208] width 139 height 22
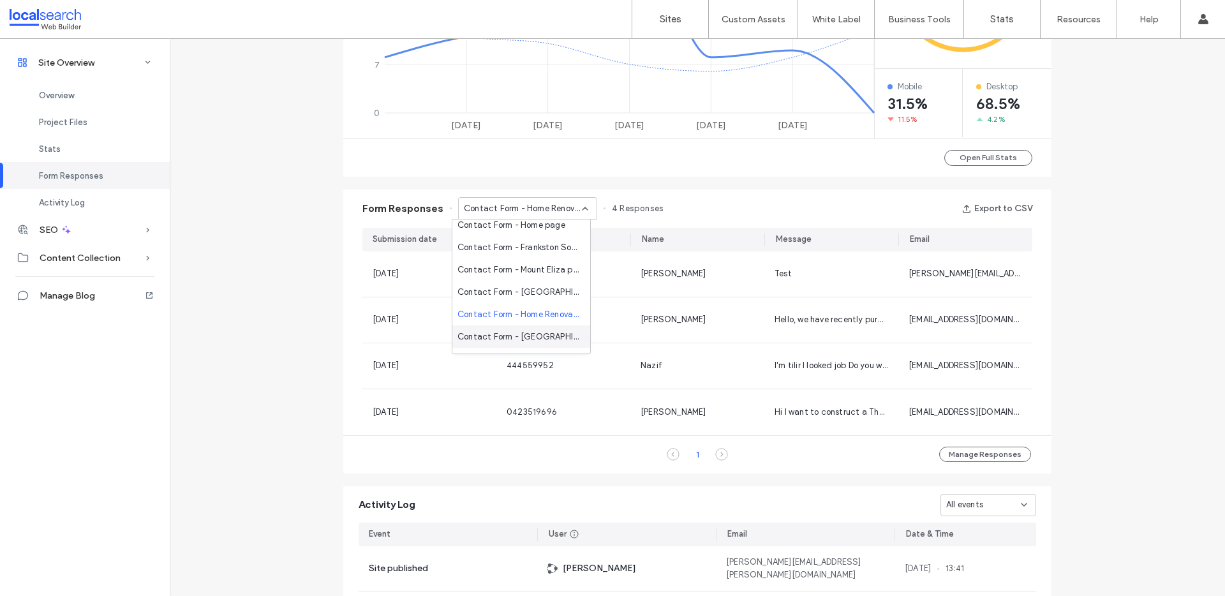
click at [542, 338] on span "Contact Form - [GEOGRAPHIC_DATA] page" at bounding box center [518, 337] width 123 height 13
